Goal: Task Accomplishment & Management: Manage account settings

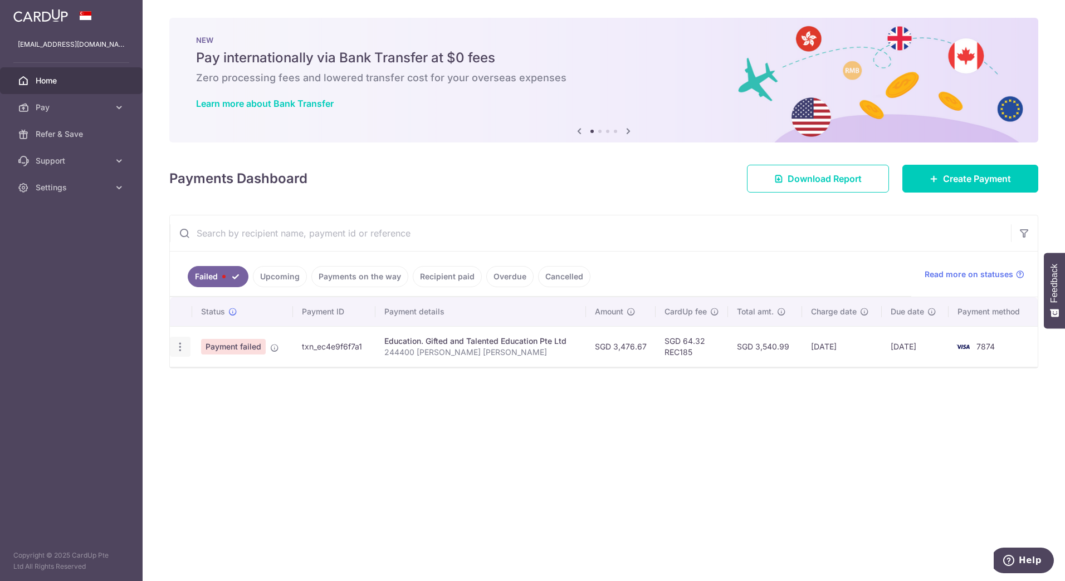
click at [182, 347] on icon "button" at bounding box center [180, 347] width 12 height 12
click at [241, 376] on span "Update payment" at bounding box center [240, 377] width 76 height 13
radio input "true"
type input "3,476.67"
type input "244400 [PERSON_NAME] [PERSON_NAME]"
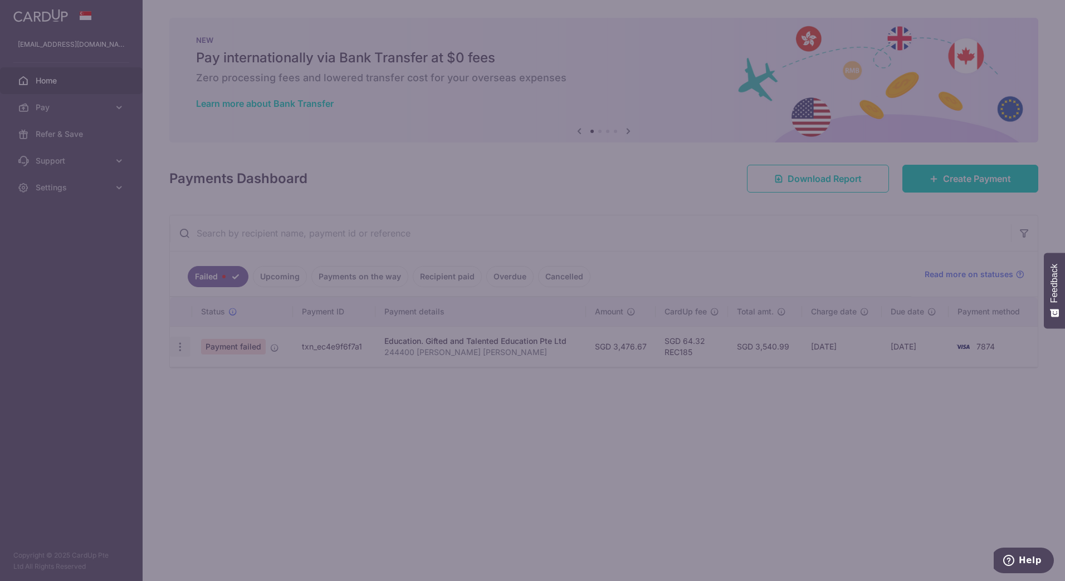
type input "REC185"
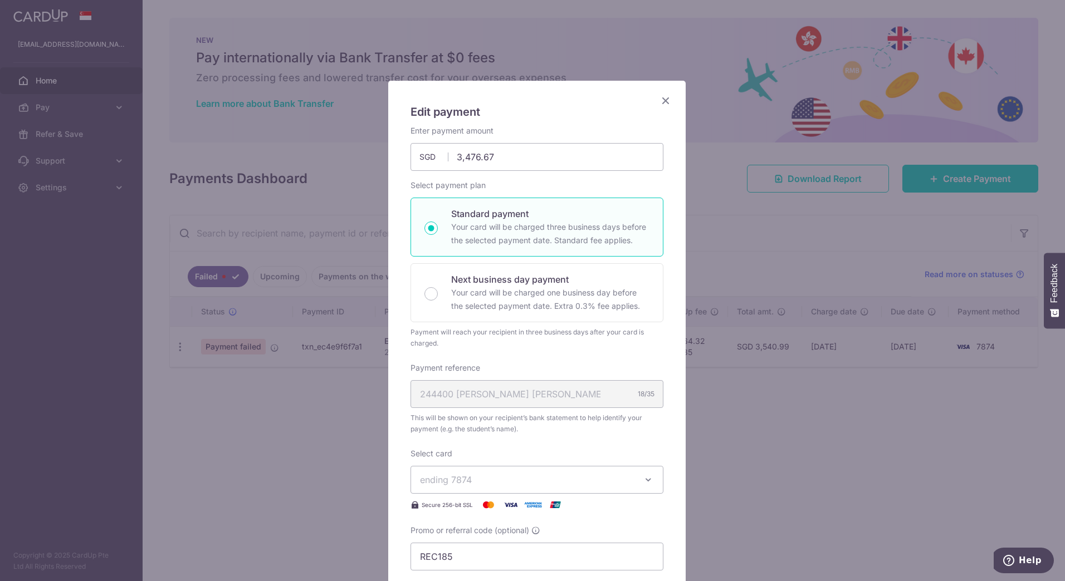
click at [590, 476] on span "ending 7874" at bounding box center [527, 479] width 214 height 13
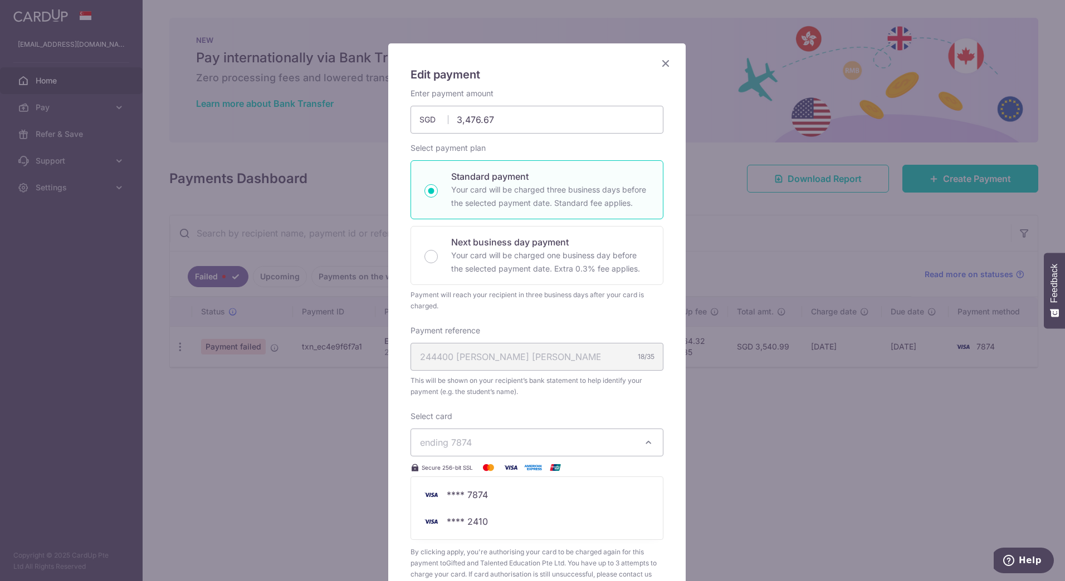
scroll to position [56, 0]
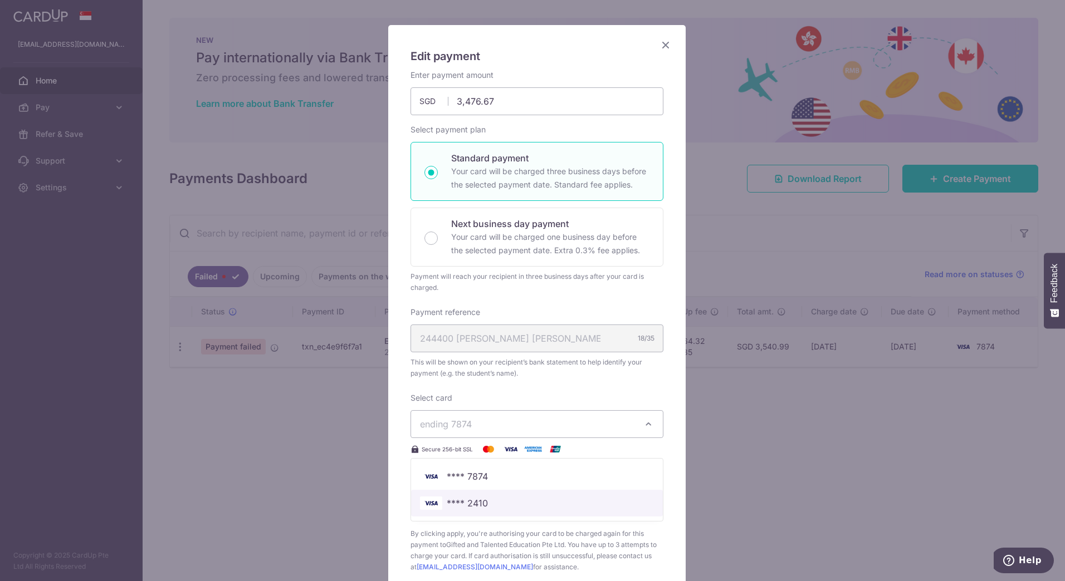
click at [464, 497] on span "**** 2410" at bounding box center [467, 503] width 41 height 13
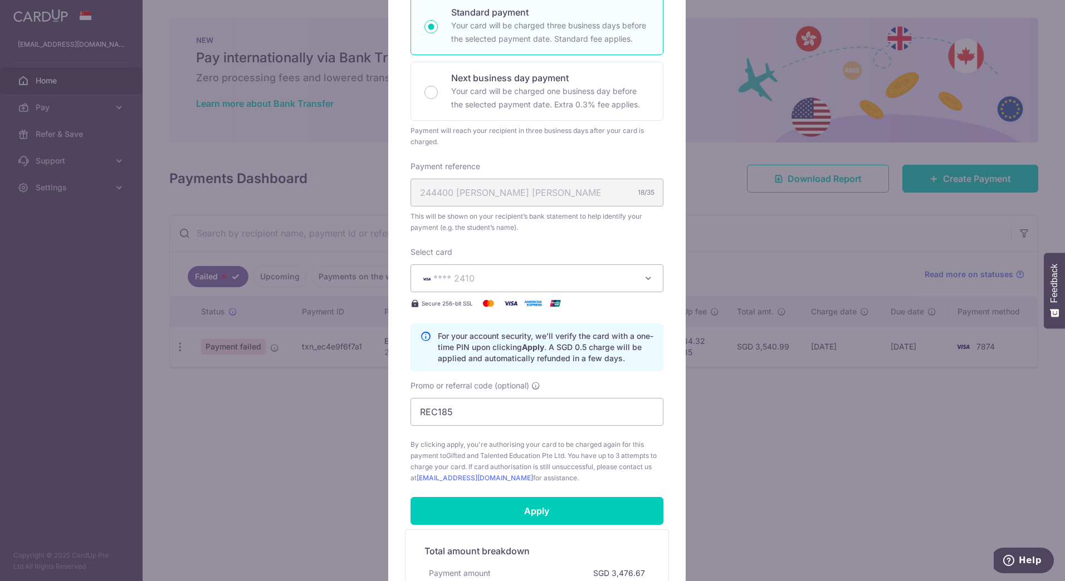
scroll to position [223, 0]
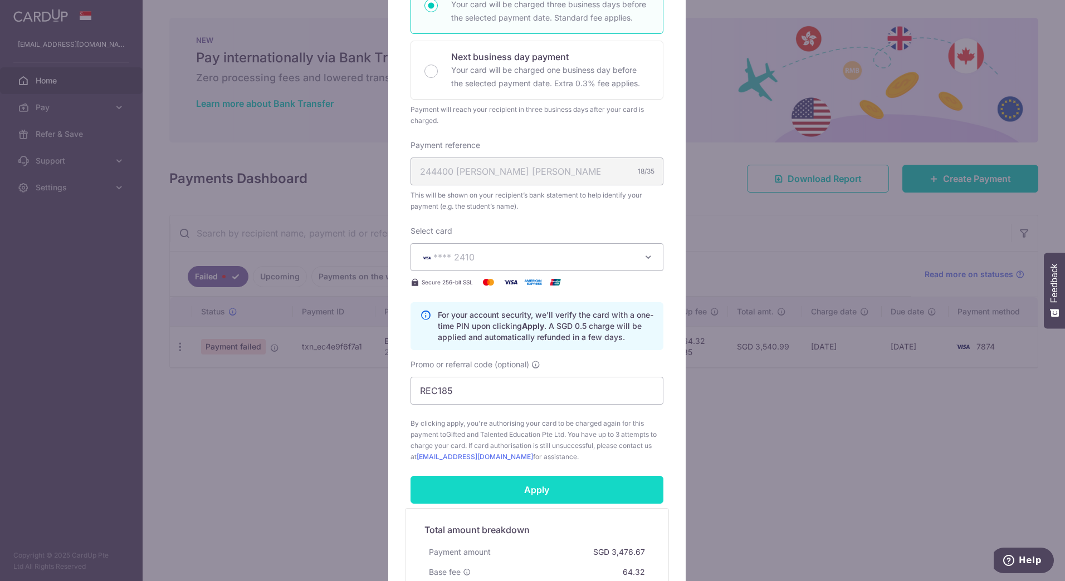
click at [540, 488] on input "Apply" at bounding box center [536, 490] width 253 height 28
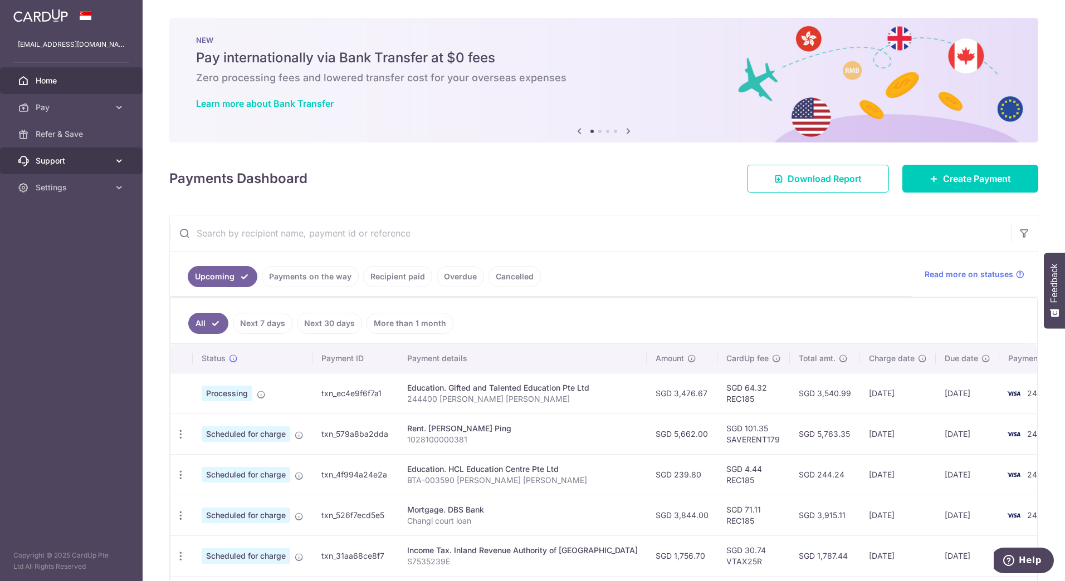
click at [115, 164] on icon at bounding box center [119, 160] width 11 height 11
click at [51, 188] on span "FAQ" at bounding box center [73, 187] width 74 height 11
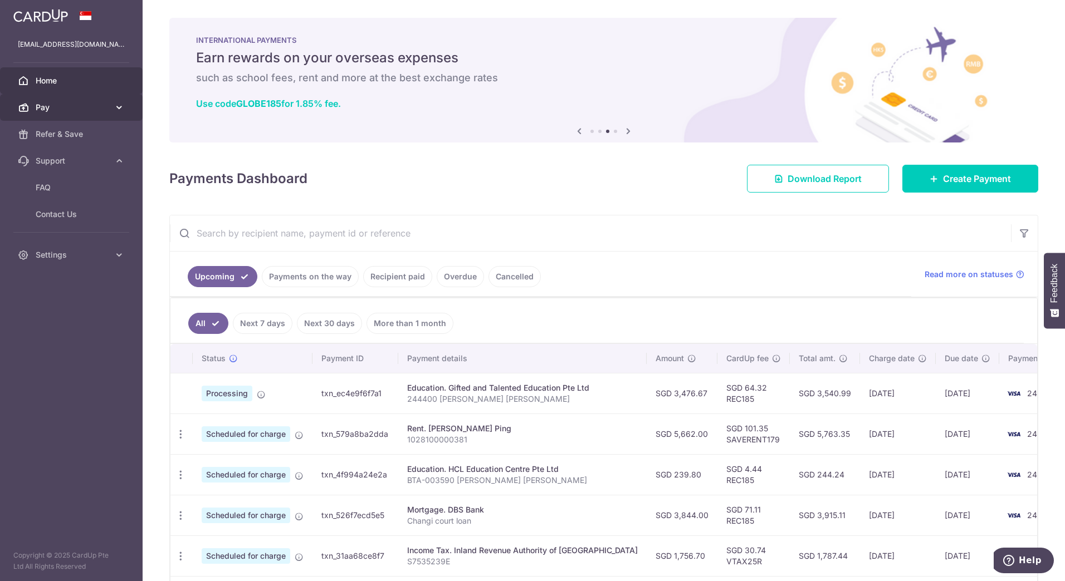
drag, startPoint x: 118, startPoint y: 108, endPoint x: 114, endPoint y: 113, distance: 6.7
click at [118, 108] on icon at bounding box center [119, 107] width 11 height 11
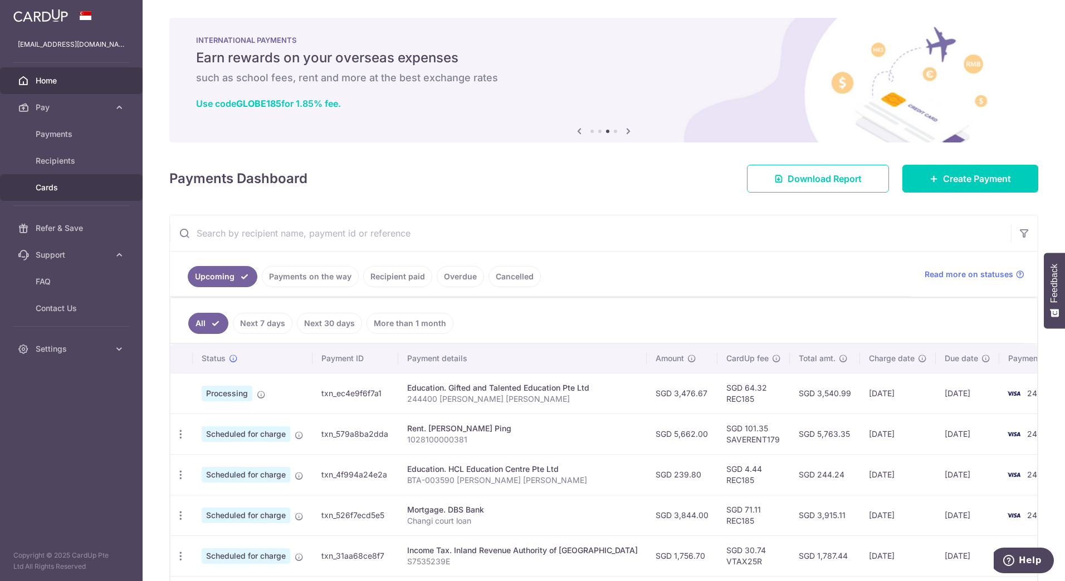
click at [65, 194] on link "Cards" at bounding box center [71, 187] width 143 height 27
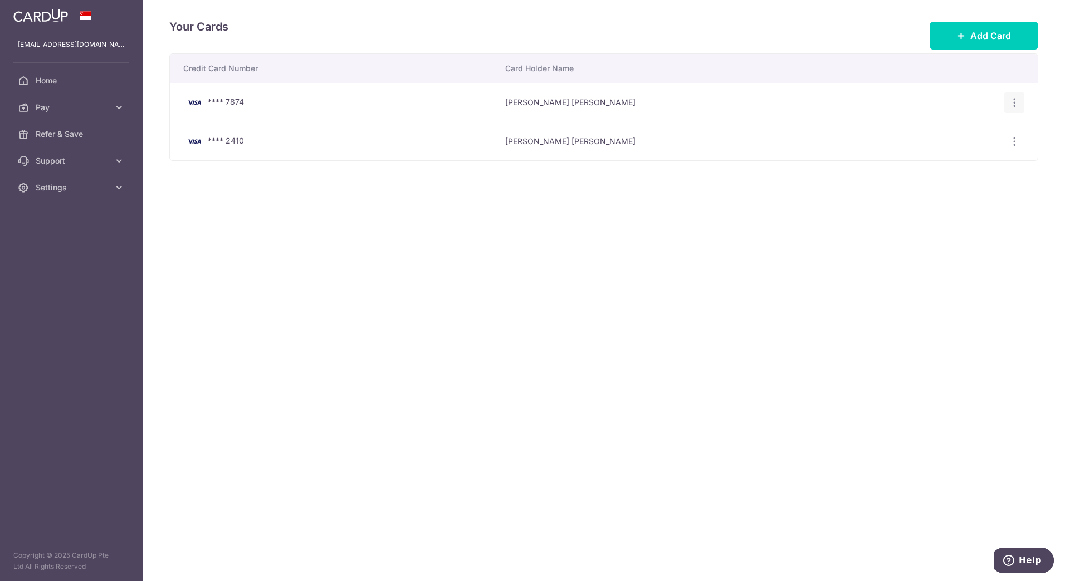
click at [1016, 103] on icon "button" at bounding box center [1014, 103] width 12 height 12
click at [958, 168] on link "Delete" at bounding box center [966, 160] width 116 height 27
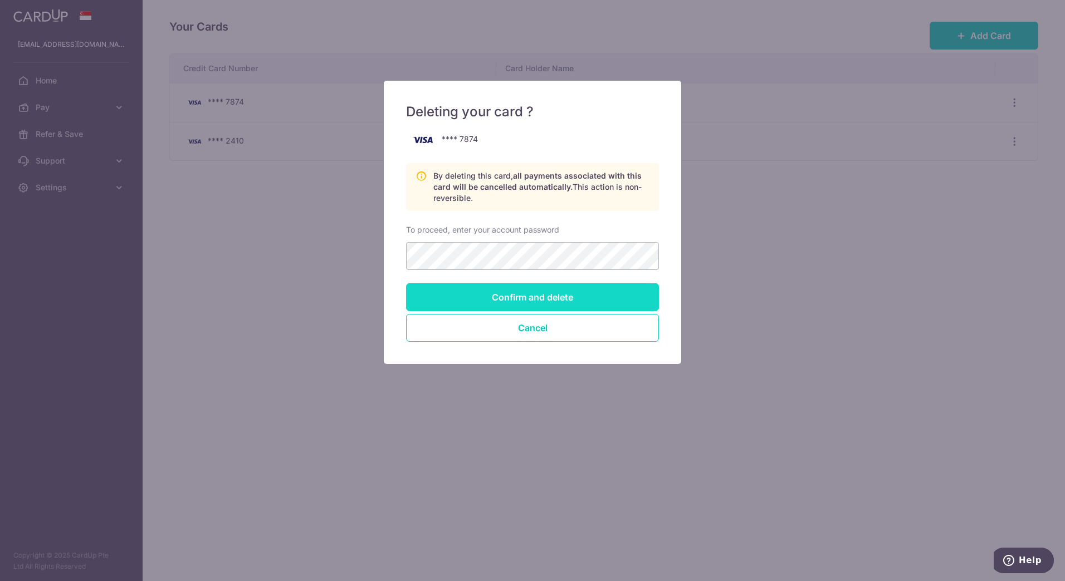
click at [570, 300] on input "Confirm and delete" at bounding box center [532, 297] width 253 height 28
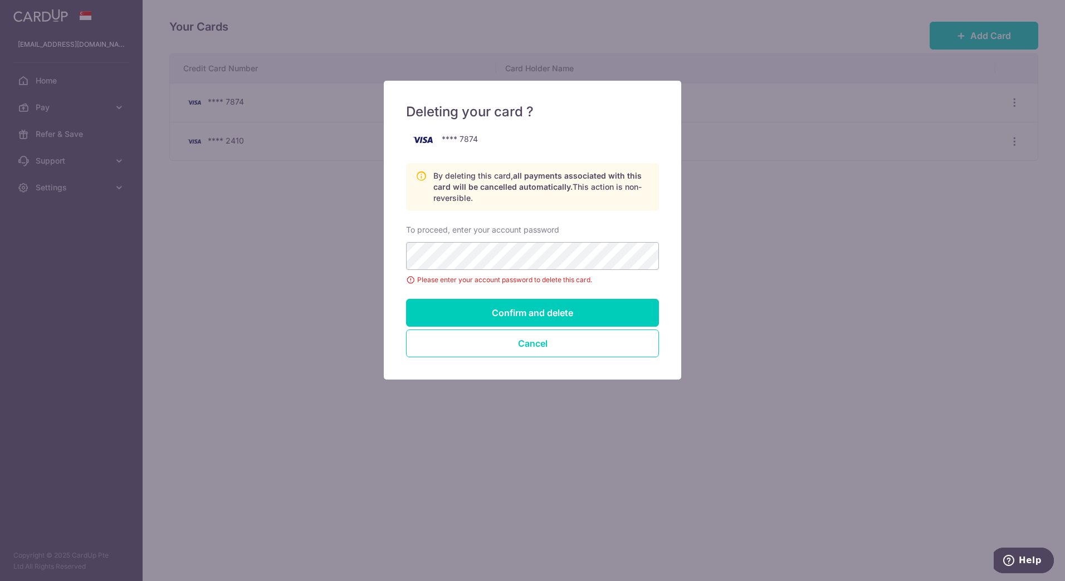
click at [655, 292] on form "**** 7874 By deleting this card, all payments associated with this card will be…" at bounding box center [532, 244] width 253 height 228
click at [627, 310] on input "Confirm and delete" at bounding box center [532, 313] width 253 height 28
